Goal: Information Seeking & Learning: Learn about a topic

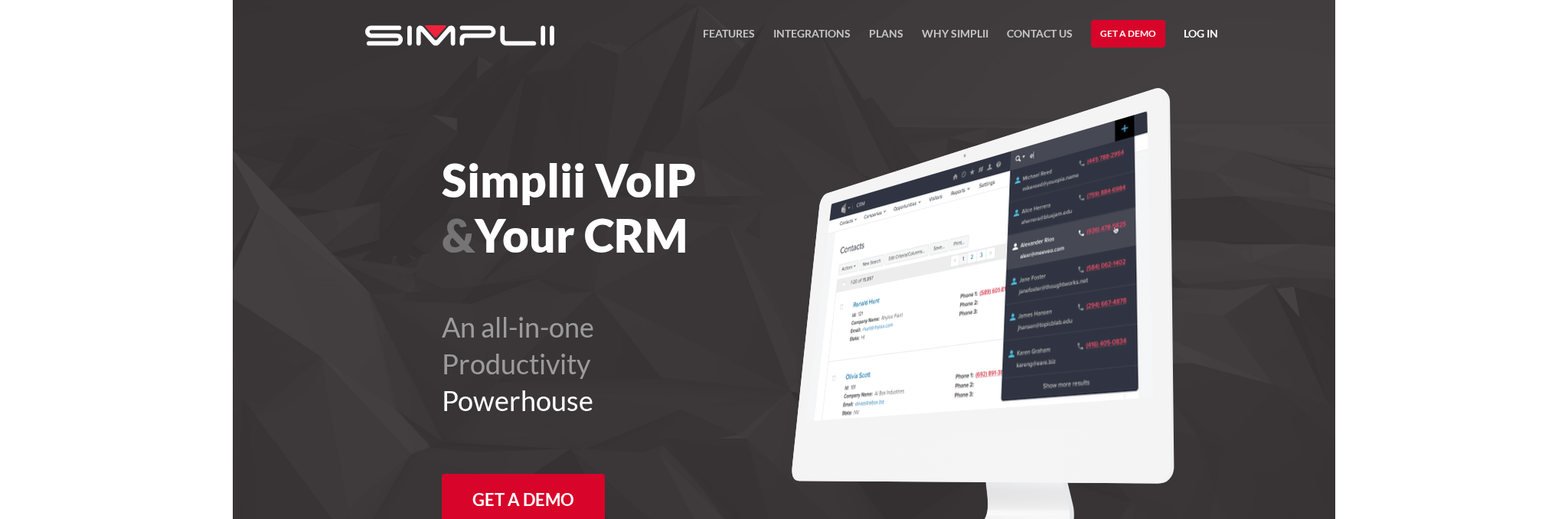
click at [657, 29] on div "FEATURES Integrations Products Plans Why Simplii Contact US Master Agreement Ge…" at bounding box center [784, 36] width 896 height 72
click at [657, 29] on link "FEATURES" at bounding box center [729, 37] width 52 height 26
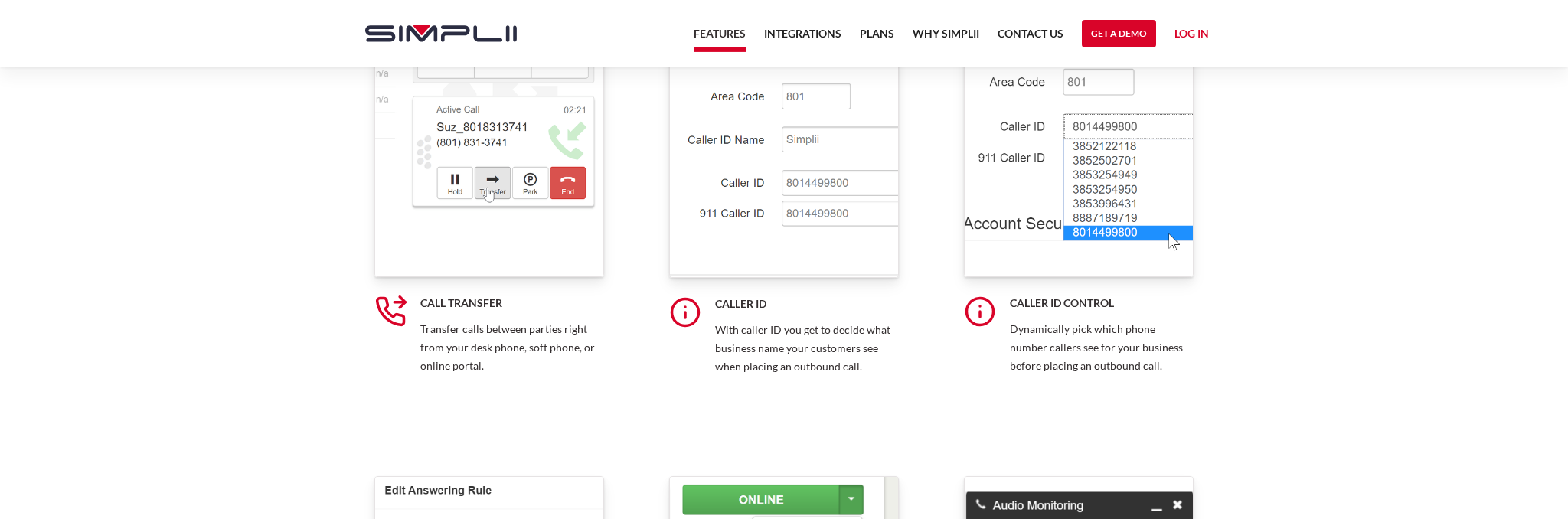
scroll to position [6633, 0]
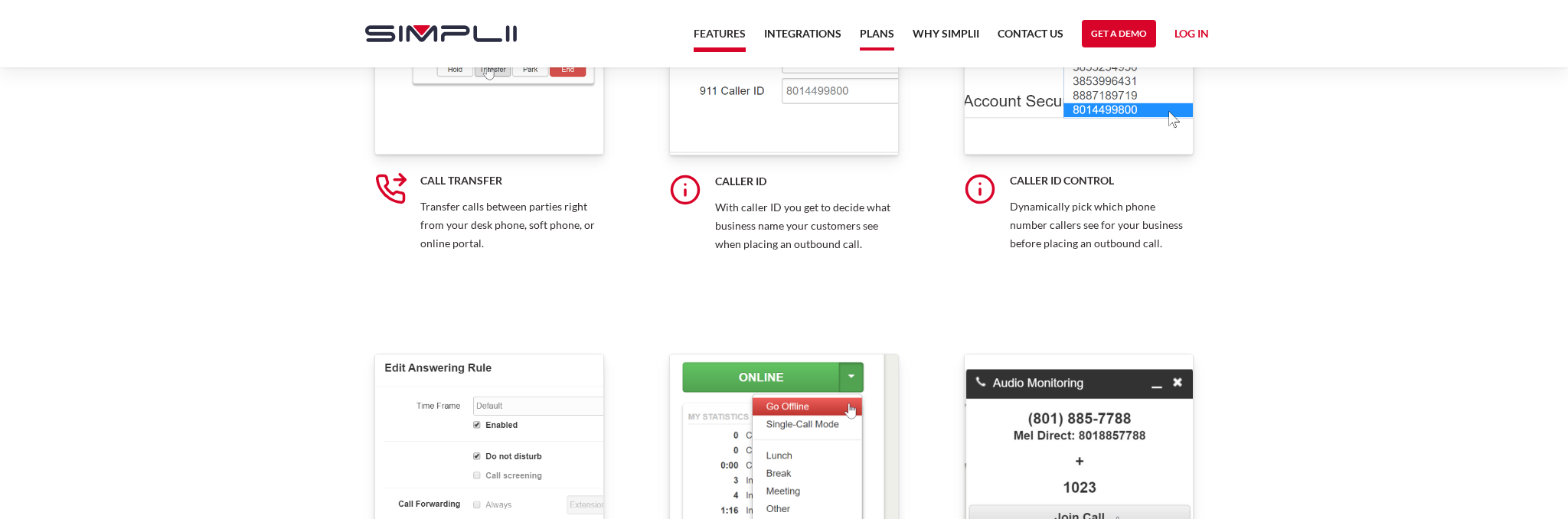
click at [887, 41] on link "Plans" at bounding box center [877, 37] width 34 height 26
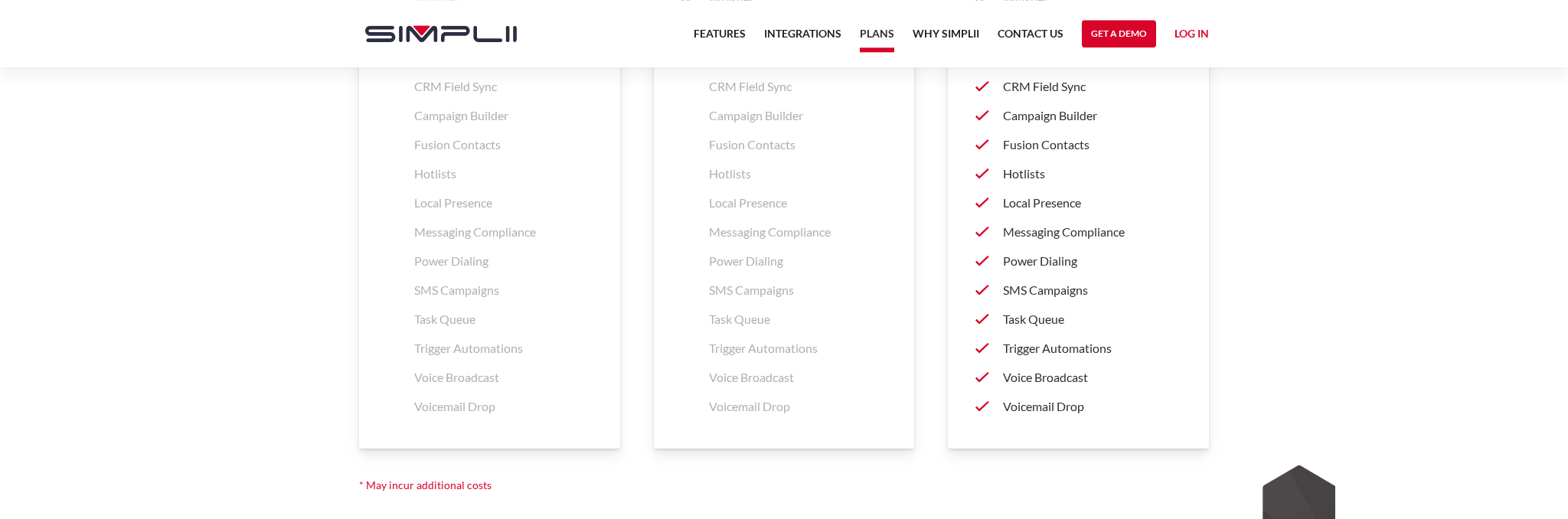
scroll to position [2413, 0]
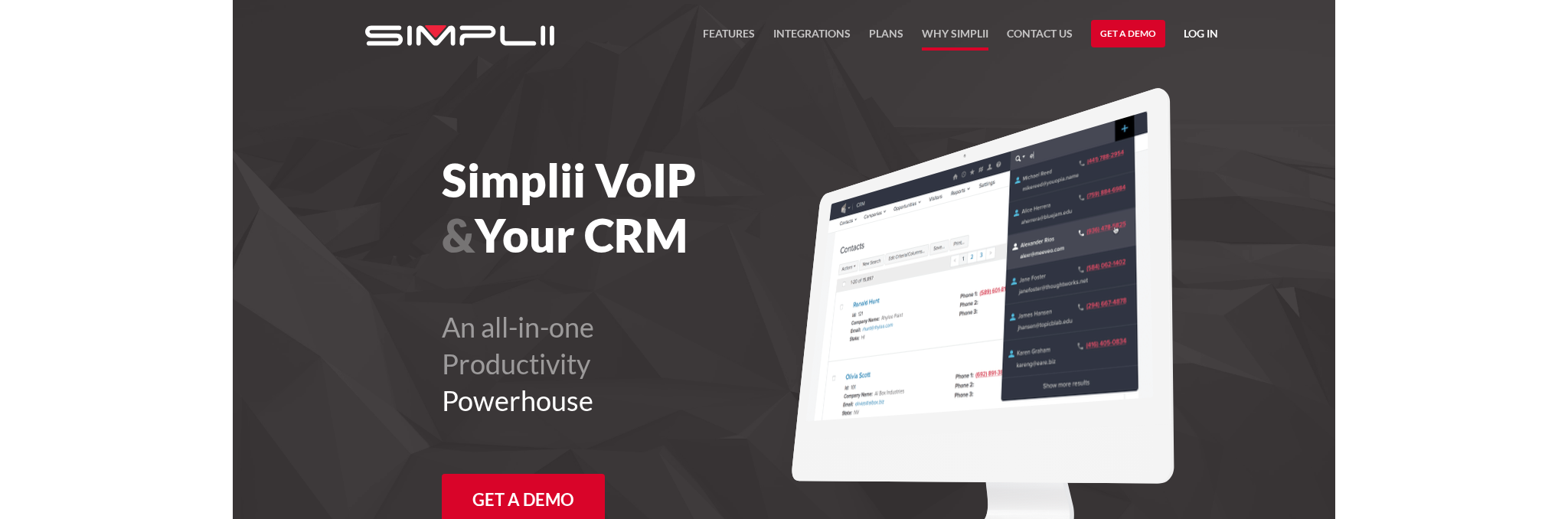
click at [928, 38] on link "Why Simplii" at bounding box center [955, 37] width 67 height 26
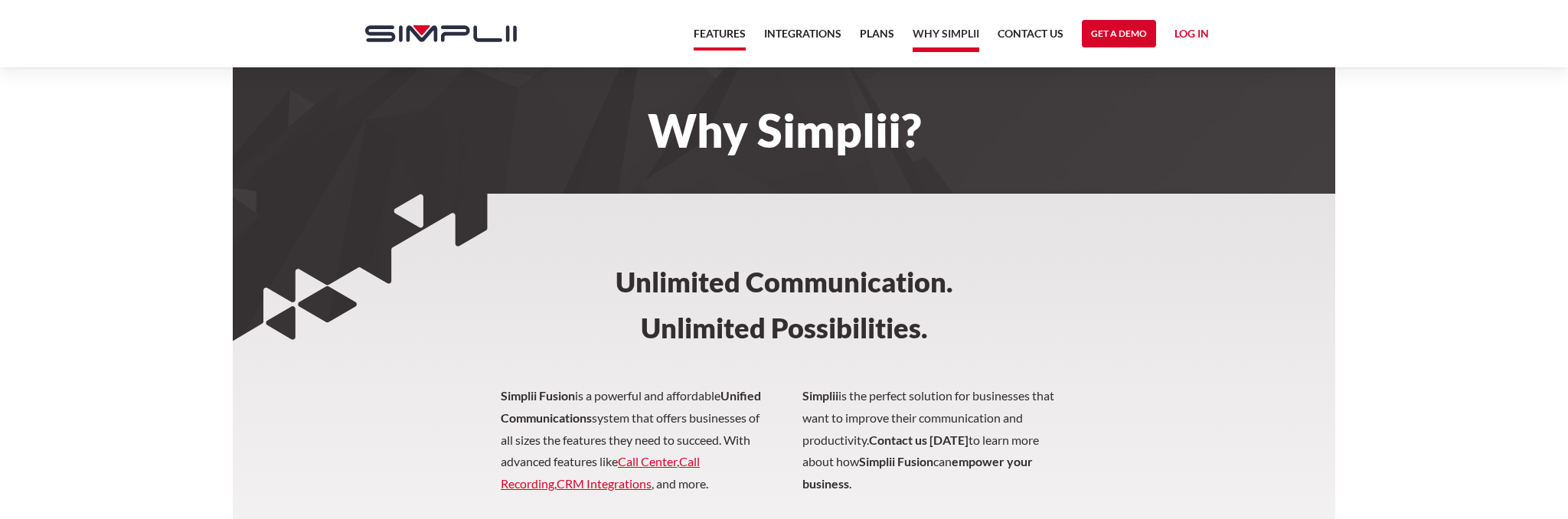
click at [740, 33] on link "Features" at bounding box center [719, 37] width 52 height 26
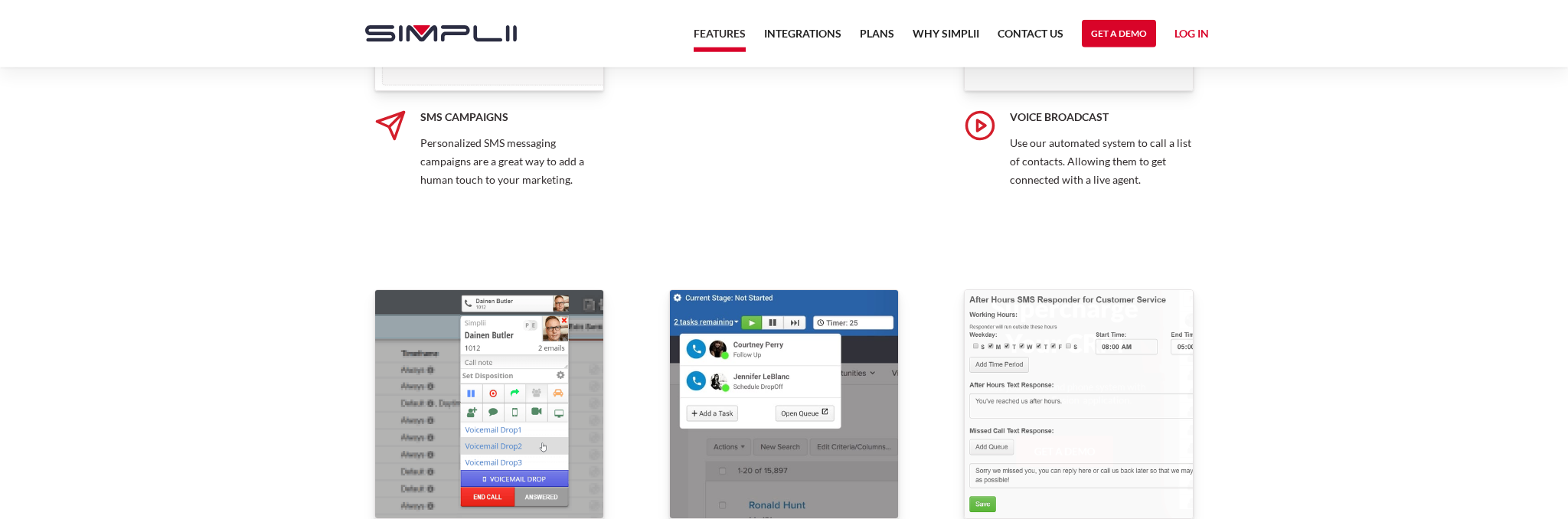
scroll to position [2022, 0]
